Goal: Task Accomplishment & Management: Manage account settings

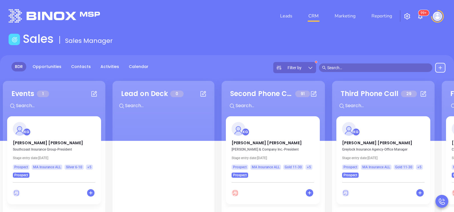
scroll to position [71, 0]
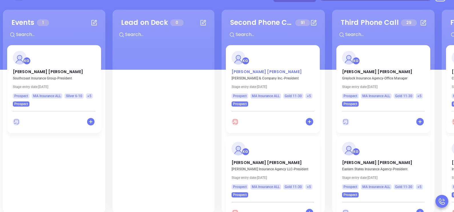
drag, startPoint x: 0, startPoint y: 0, endPoint x: 243, endPoint y: 69, distance: 252.8
click at [243, 69] on p "[PERSON_NAME]" at bounding box center [273, 70] width 83 height 3
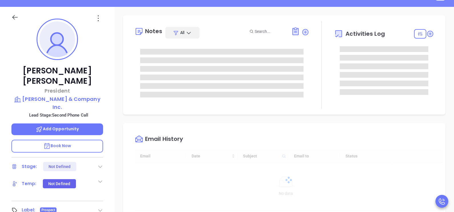
type input "[DATE]"
type input "[PERSON_NAME]"
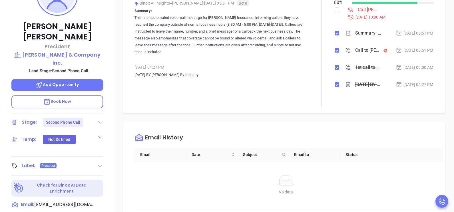
scroll to position [128, 0]
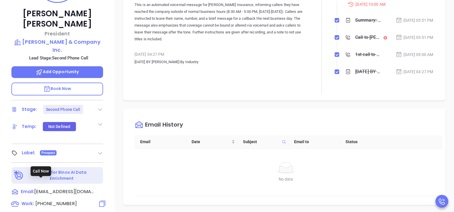
click at [56, 200] on span "[PHONE_NUMBER]" at bounding box center [55, 203] width 41 height 7
type input "[PHONE_NUMBER]"
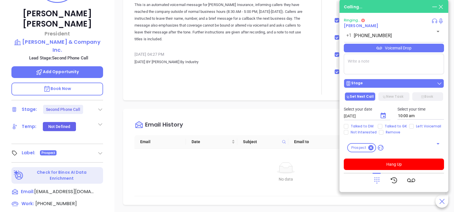
click at [414, 81] on button "Stage" at bounding box center [394, 83] width 100 height 9
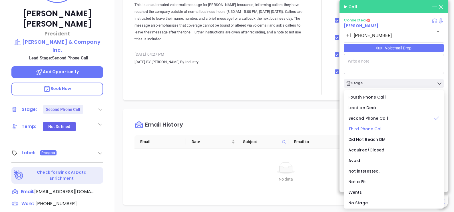
click at [375, 131] on span "Third Phone Call" at bounding box center [366, 129] width 35 height 6
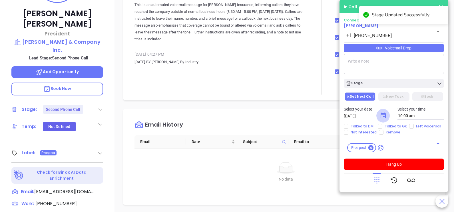
click at [382, 116] on icon "Choose date, selected date is Oct 4, 2025" at bounding box center [383, 115] width 7 height 7
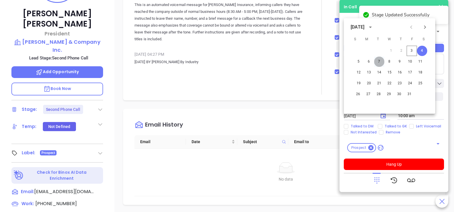
click at [382, 62] on button "7" at bounding box center [379, 62] width 10 height 10
type input "[DATE]"
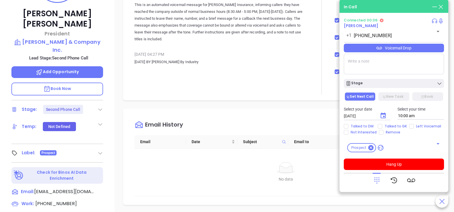
click at [379, 179] on icon at bounding box center [377, 180] width 8 height 8
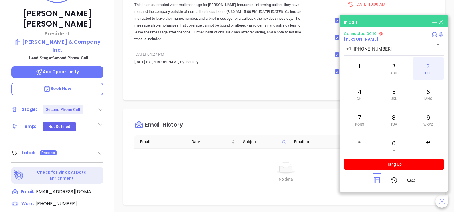
click at [430, 74] on span "DEF" at bounding box center [428, 73] width 6 height 4
click at [424, 95] on div "6 MNO" at bounding box center [428, 94] width 31 height 23
click at [362, 103] on div "4 GHI" at bounding box center [359, 94] width 31 height 23
click at [389, 79] on div "2 ABC" at bounding box center [393, 68] width 31 height 23
click at [365, 99] on div "4 GHI" at bounding box center [359, 94] width 31 height 23
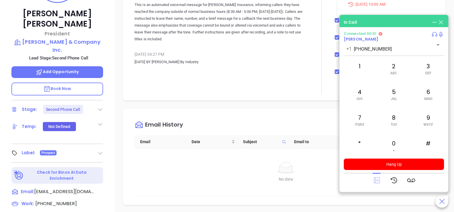
click at [378, 181] on icon at bounding box center [377, 180] width 6 height 6
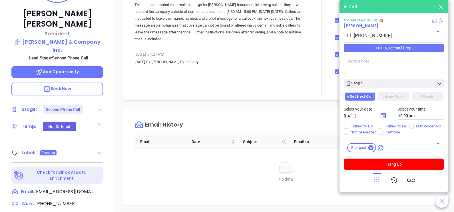
click at [421, 49] on div "Voicemail Drop" at bounding box center [394, 48] width 100 height 9
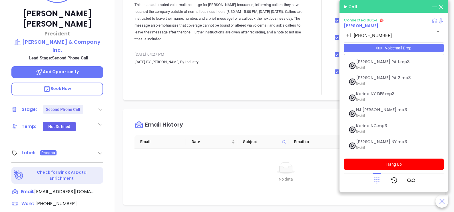
scroll to position [62, 0]
click at [378, 143] on span "[PERSON_NAME] MA Ins.mp3" at bounding box center [387, 143] width 62 height 4
checkbox input "true"
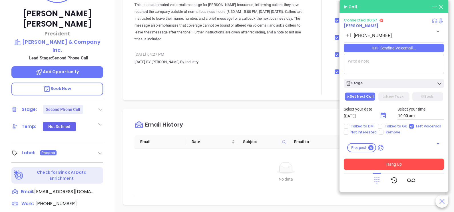
click at [401, 165] on button "Hang Up" at bounding box center [394, 164] width 100 height 11
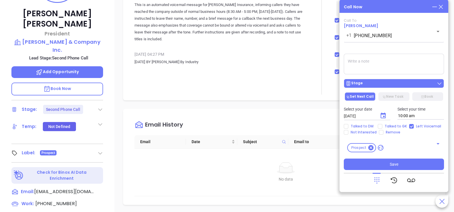
click at [414, 82] on div "Stage" at bounding box center [394, 84] width 97 height 6
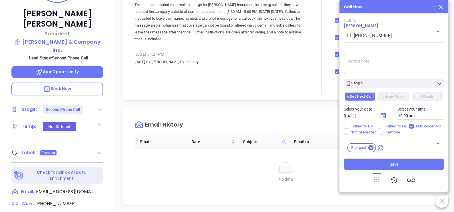
click at [400, 60] on textarea at bounding box center [394, 64] width 100 height 21
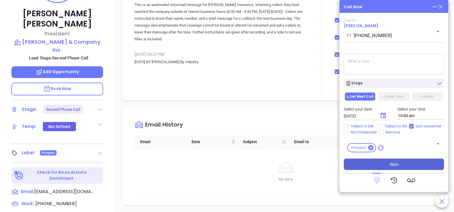
click at [397, 168] on button "Save" at bounding box center [394, 164] width 100 height 11
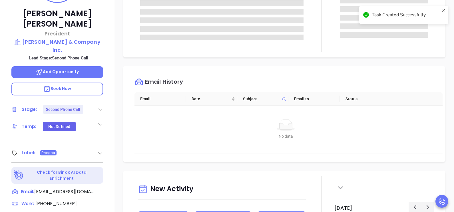
click at [322, 93] on th "Email to" at bounding box center [314, 98] width 51 height 13
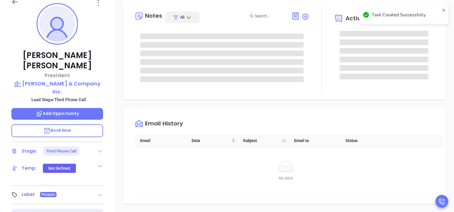
scroll to position [86, 0]
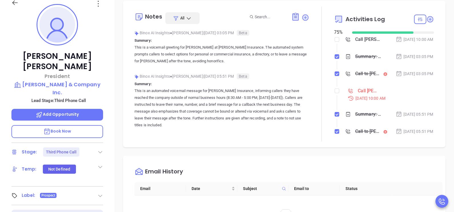
click at [337, 103] on li "Call [PERSON_NAME] to follow up [DATE] 10:00 AM" at bounding box center [385, 100] width 99 height 22
click at [335, 93] on input "checkbox" at bounding box center [337, 91] width 5 height 5
checkbox input "true"
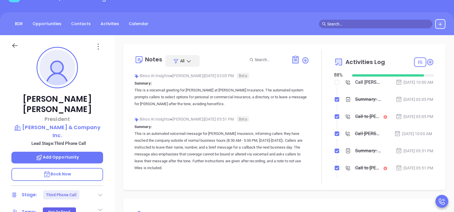
scroll to position [28, 0]
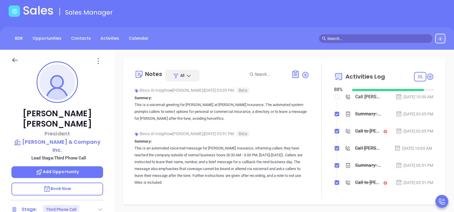
click at [14, 63] on icon at bounding box center [14, 60] width 7 height 7
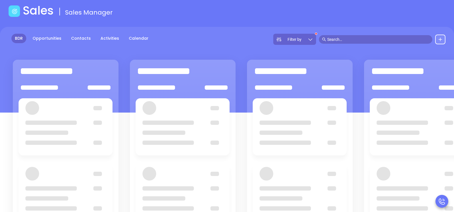
scroll to position [71, 0]
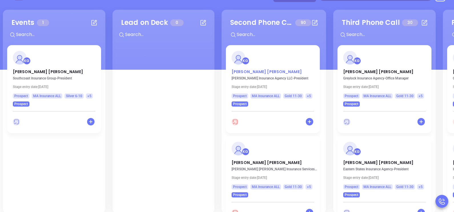
click at [260, 69] on p "[PERSON_NAME]" at bounding box center [273, 70] width 83 height 3
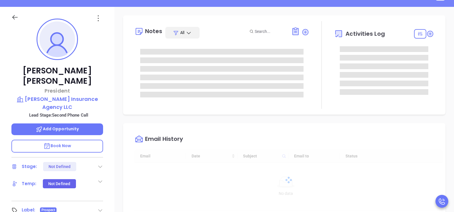
type input "[DATE]"
type input "[PERSON_NAME]"
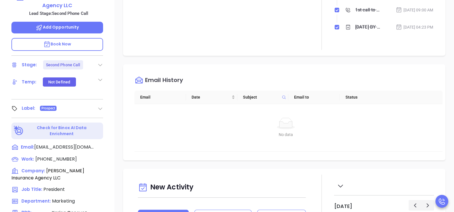
scroll to position [243, 0]
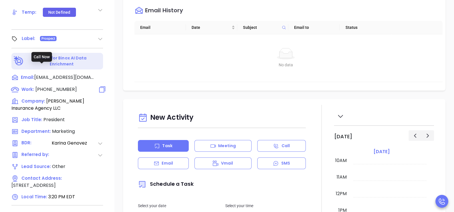
click at [60, 86] on span "[PHONE_NUMBER]" at bounding box center [55, 89] width 41 height 7
type input "[PHONE_NUMBER]"
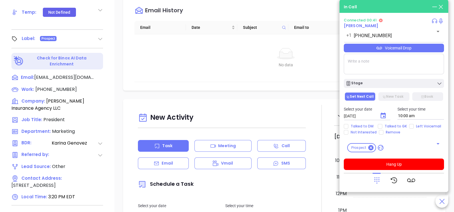
click at [403, 50] on div "Voicemail Drop" at bounding box center [394, 48] width 100 height 9
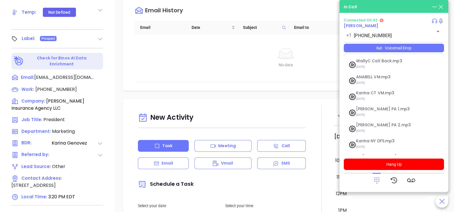
scroll to position [62, 0]
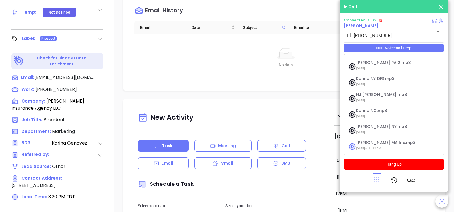
click at [383, 144] on span "[PERSON_NAME] MA Ins.mp3" at bounding box center [387, 143] width 62 height 4
checkbox input "true"
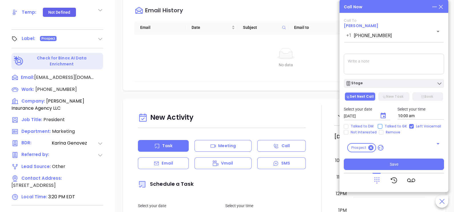
click at [388, 126] on span "Talked to GK" at bounding box center [396, 126] width 27 height 5
click at [383, 126] on input "Talked to GK" at bounding box center [380, 126] width 5 height 5
checkbox input "true"
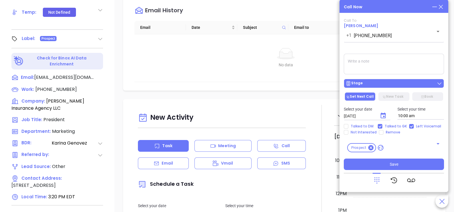
click at [388, 87] on button "Stage" at bounding box center [394, 83] width 100 height 9
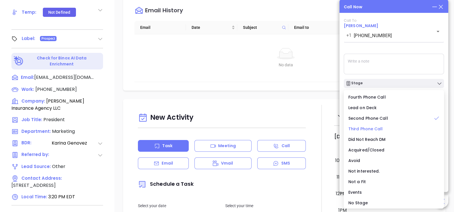
click at [373, 129] on span "Third Phone Call" at bounding box center [366, 129] width 35 height 6
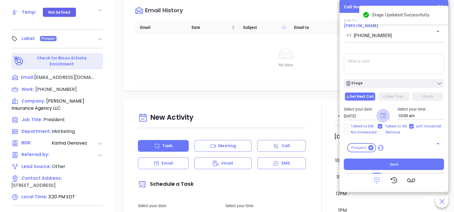
click at [382, 115] on icon "Choose date, selected date is Oct 4, 2025" at bounding box center [383, 116] width 5 height 6
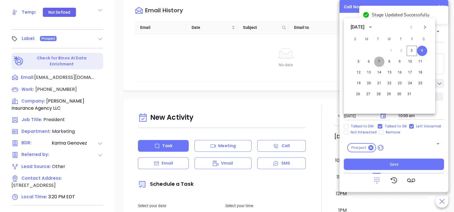
click at [380, 62] on button "7" at bounding box center [379, 62] width 10 height 10
type input "[DATE]"
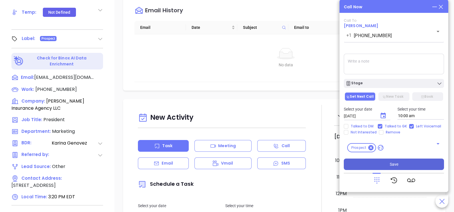
click at [407, 163] on button "Save" at bounding box center [394, 164] width 100 height 11
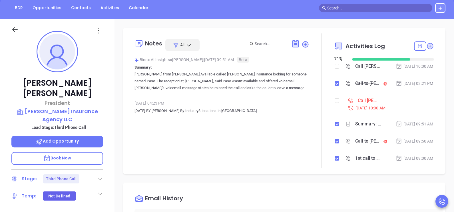
scroll to position [57, 0]
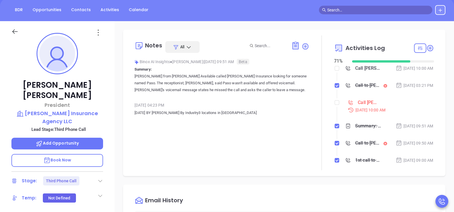
click at [336, 109] on li "Call [PERSON_NAME] to follow up [DATE] 10:00 AM" at bounding box center [385, 111] width 99 height 22
click at [335, 105] on input "checkbox" at bounding box center [337, 102] width 5 height 5
checkbox input "true"
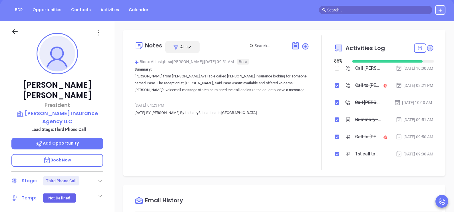
click at [415, 123] on div "[DATE] 09:51 AM" at bounding box center [415, 120] width 38 height 6
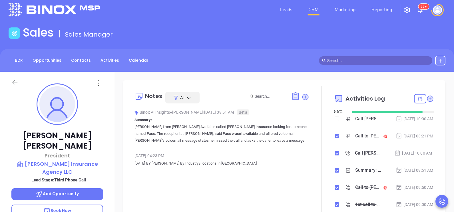
scroll to position [0, 0]
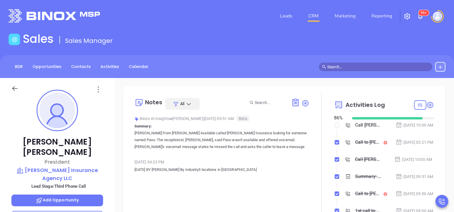
click at [247, 142] on p "[PERSON_NAME] from [PERSON_NAME] Available called [PERSON_NAME] Insurance looki…" at bounding box center [222, 140] width 175 height 21
click at [17, 89] on icon at bounding box center [14, 88] width 7 height 7
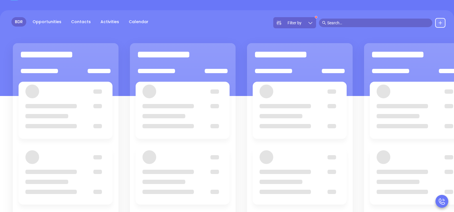
scroll to position [71, 0]
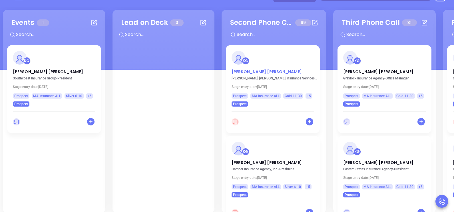
click at [243, 72] on p "[PERSON_NAME]" at bounding box center [273, 70] width 83 height 3
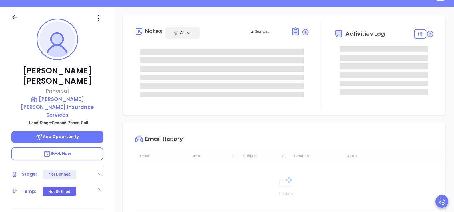
scroll to position [166, 0]
type input "[PERSON_NAME]"
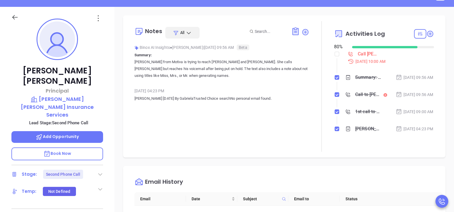
click at [113, 128] on div "[PERSON_NAME] Principal [PERSON_NAME] [PERSON_NAME] Insurance Services Lead Sta…" at bounding box center [57, 139] width 115 height 265
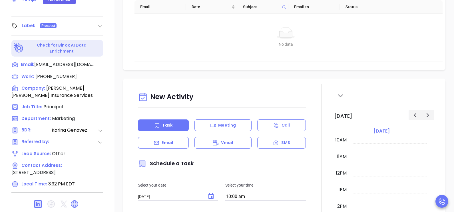
scroll to position [266, 0]
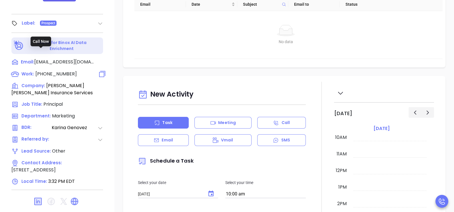
click at [57, 71] on span "[PHONE_NUMBER]" at bounding box center [55, 74] width 41 height 7
type input "[PHONE_NUMBER]"
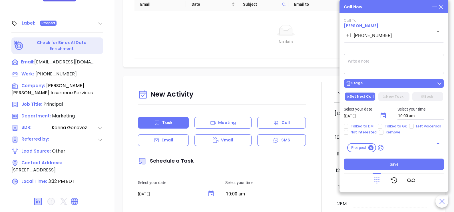
click at [402, 85] on div "Stage" at bounding box center [394, 84] width 97 height 6
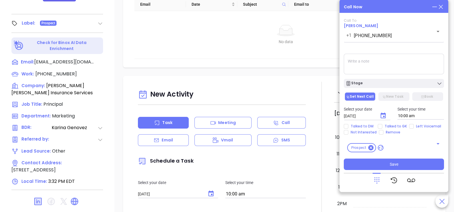
click at [440, 6] on icon at bounding box center [441, 7] width 6 height 6
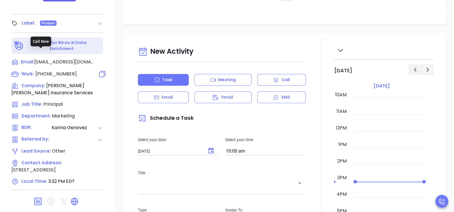
click at [50, 71] on span "[PHONE_NUMBER]" at bounding box center [55, 74] width 41 height 7
type input "[PHONE_NUMBER]"
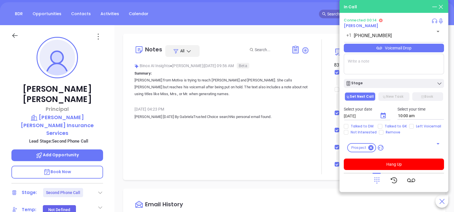
scroll to position [51, 0]
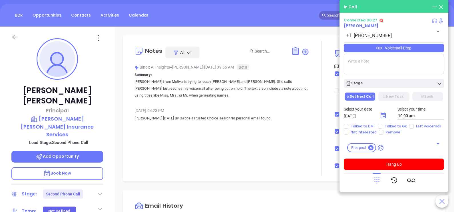
click at [111, 121] on div "[PERSON_NAME] Principal [PERSON_NAME] [PERSON_NAME] Insurance Services Lead Sta…" at bounding box center [57, 159] width 115 height 265
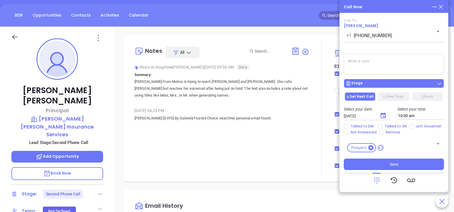
click at [404, 84] on div "Stage" at bounding box center [394, 84] width 97 height 6
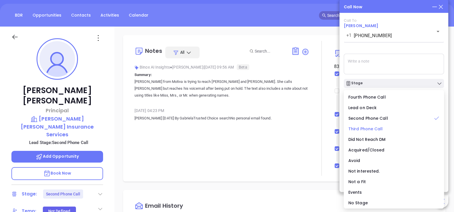
click at [369, 127] on span "Third Phone Call" at bounding box center [366, 129] width 35 height 6
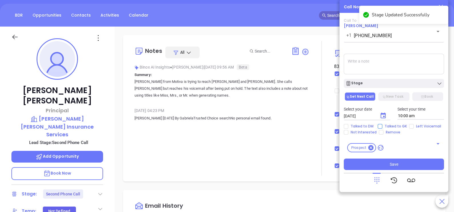
click at [386, 125] on span "Talked to GK" at bounding box center [396, 126] width 27 height 5
click at [383, 125] on input "Talked to GK" at bounding box center [380, 126] width 5 height 5
checkbox input "true"
click at [383, 114] on icon "Choose date, selected date is Oct 4, 2025" at bounding box center [383, 116] width 5 height 6
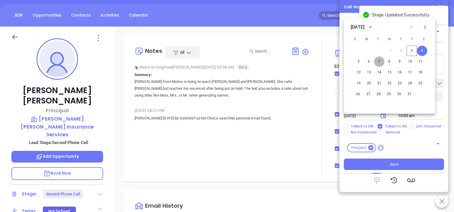
click at [380, 60] on button "7" at bounding box center [379, 62] width 10 height 10
type input "[DATE]"
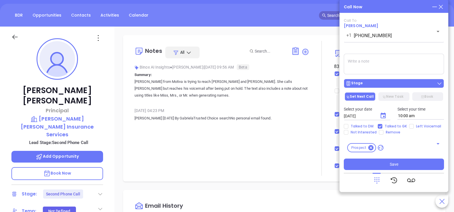
click at [395, 83] on div "Stage" at bounding box center [394, 84] width 97 height 6
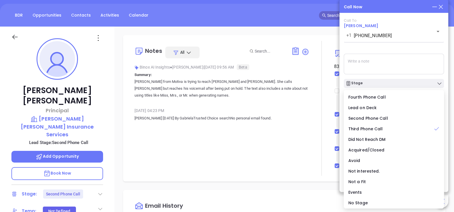
click at [401, 62] on textarea at bounding box center [394, 64] width 100 height 21
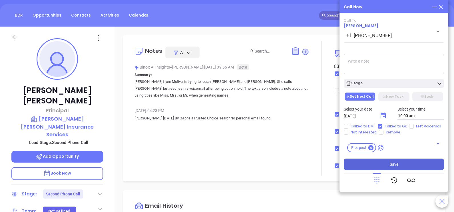
click at [401, 167] on button "Save" at bounding box center [394, 164] width 100 height 11
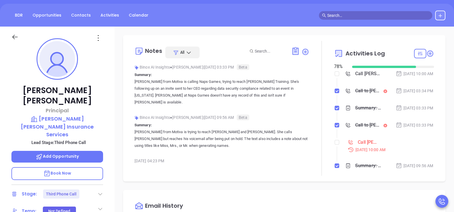
click at [337, 159] on li "Call [PERSON_NAME] to follow up [DATE] 10:00 AM" at bounding box center [385, 151] width 99 height 22
click at [335, 145] on input "checkbox" at bounding box center [337, 142] width 5 height 5
checkbox input "true"
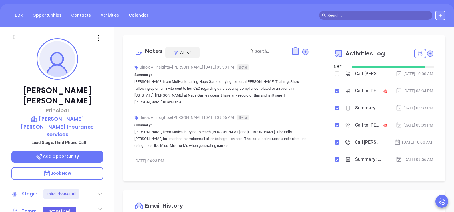
click at [14, 34] on icon at bounding box center [14, 36] width 7 height 7
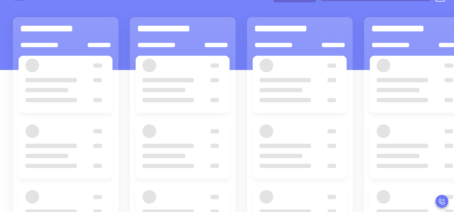
scroll to position [71, 0]
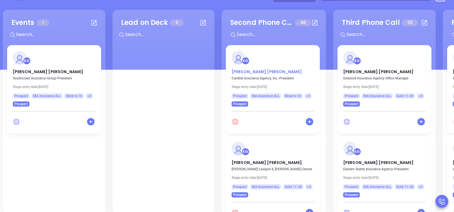
click at [249, 70] on p "[PERSON_NAME]" at bounding box center [273, 70] width 83 height 3
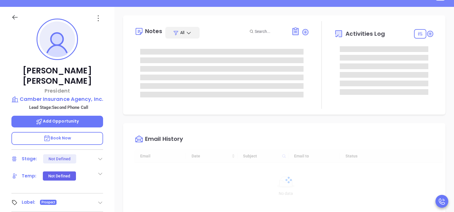
type input "[DATE]"
type input "[PERSON_NAME]"
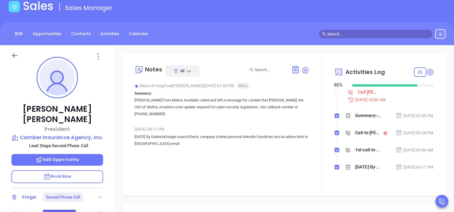
scroll to position [0, 0]
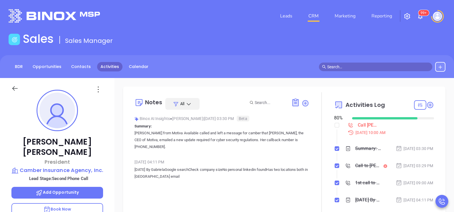
click at [109, 63] on link "Activities" at bounding box center [109, 66] width 25 height 9
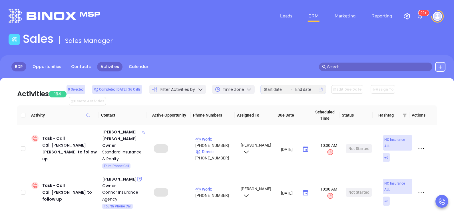
click at [13, 67] on link "BDR" at bounding box center [18, 66] width 15 height 9
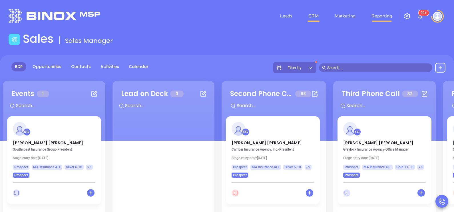
click at [379, 14] on link "Reporting" at bounding box center [381, 15] width 25 height 11
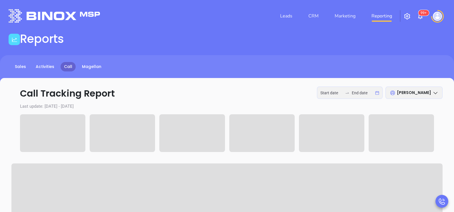
type input "[DATE]"
click at [354, 91] on input "[DATE]" at bounding box center [363, 93] width 22 height 6
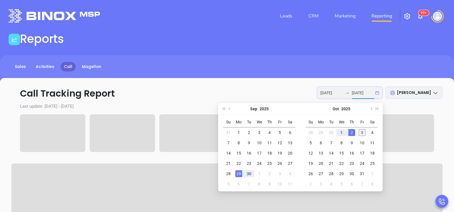
type input "[DATE]"
click at [362, 132] on div "3" at bounding box center [362, 132] width 7 height 7
type input "[DATE]"
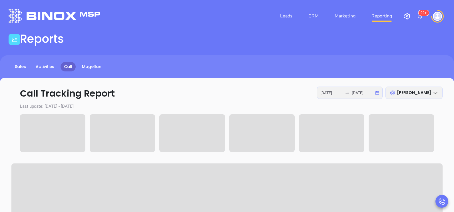
click at [285, 88] on p "Call Tracking Report [DATE] [DATE] [PERSON_NAME]" at bounding box center [226, 94] width 431 height 14
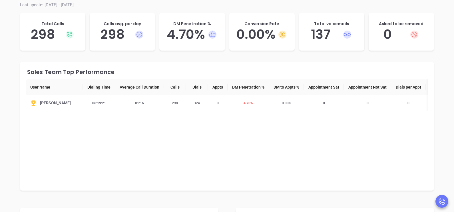
scroll to position [64, 0]
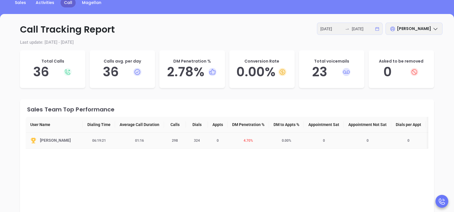
click at [245, 142] on span "4.70 %" at bounding box center [248, 141] width 16 height 4
